Goal: Navigation & Orientation: Find specific page/section

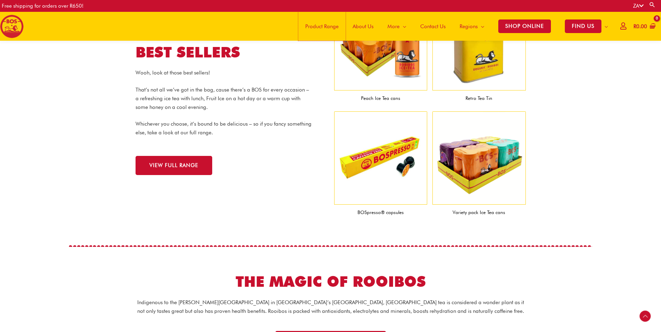
scroll to position [693, 0]
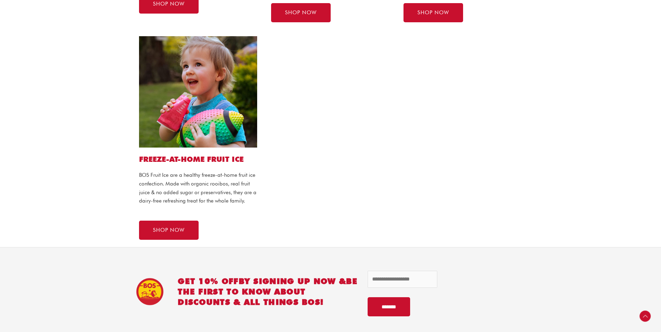
scroll to position [697, 0]
